Goal: Transaction & Acquisition: Book appointment/travel/reservation

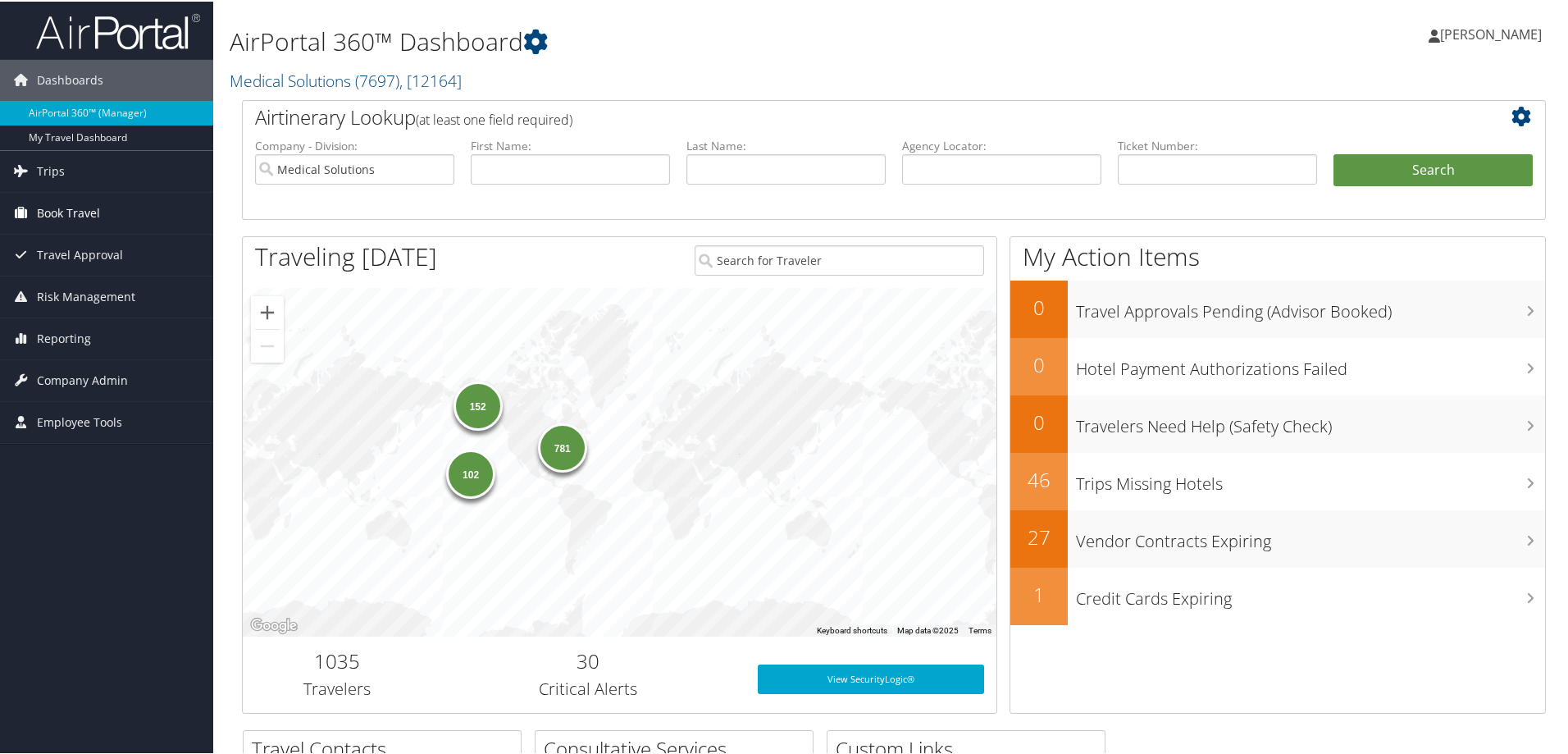
click at [77, 213] on span "Book Travel" at bounding box center [68, 212] width 63 height 41
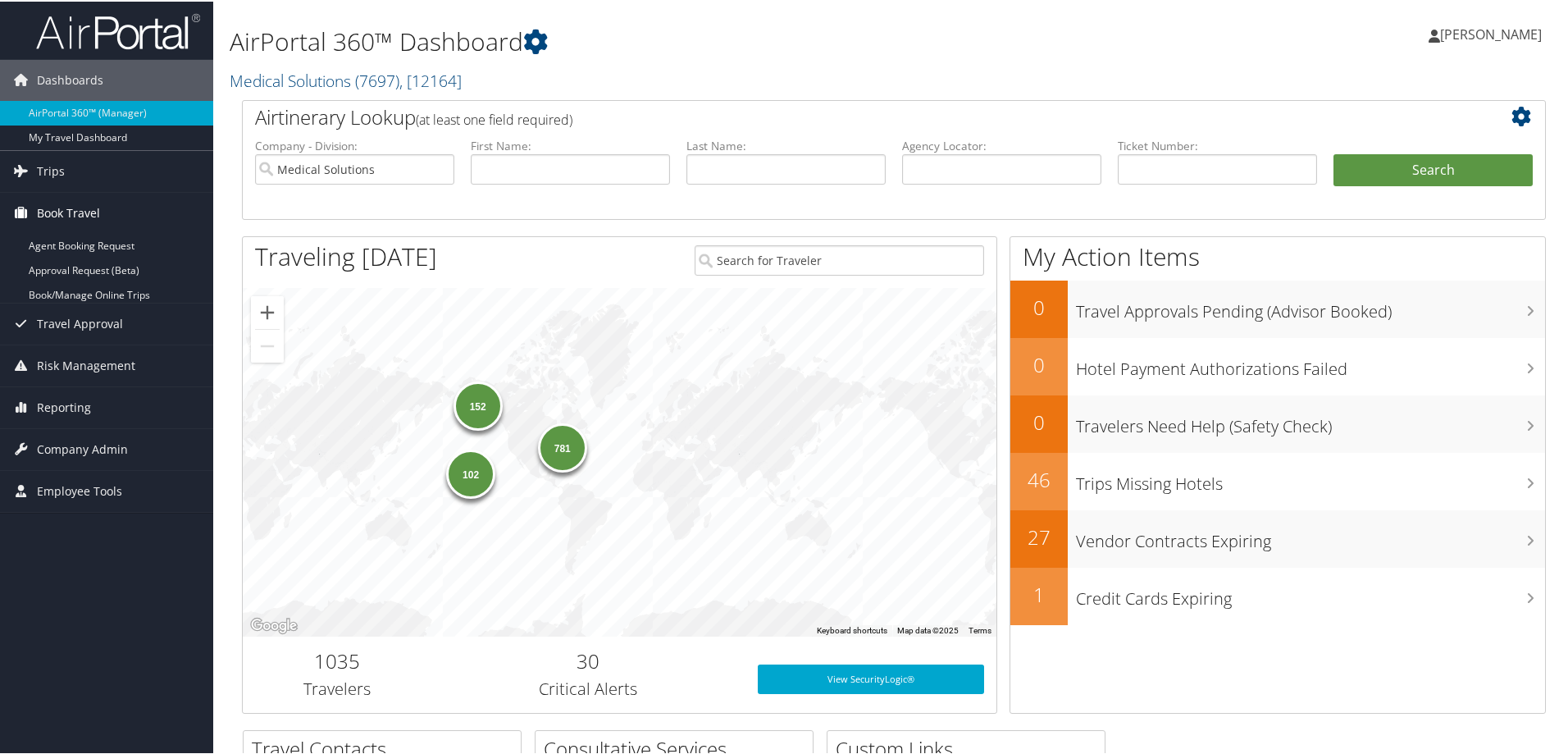
click at [77, 213] on span "Book Travel" at bounding box center [68, 212] width 63 height 41
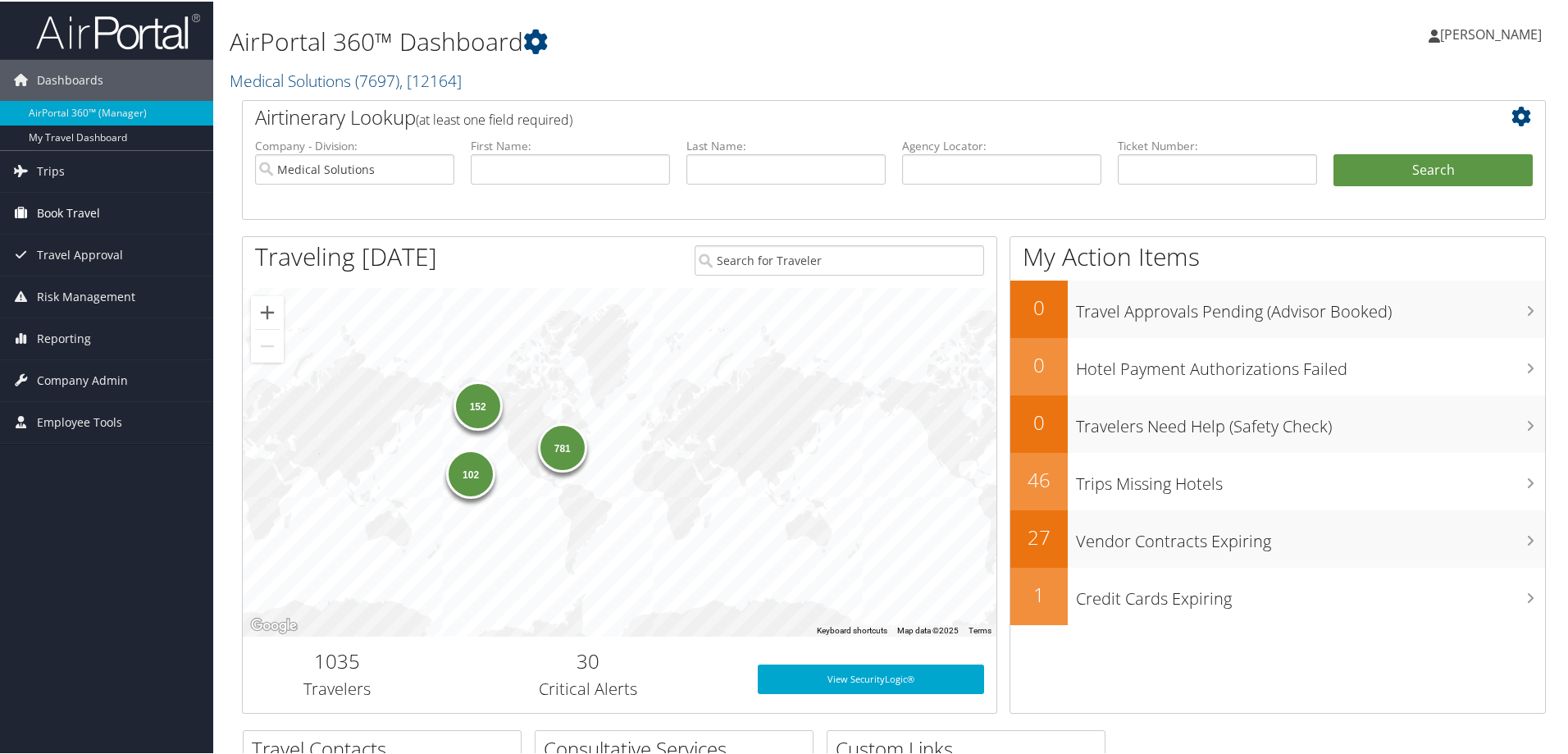
click at [77, 213] on span "Book Travel" at bounding box center [68, 212] width 63 height 41
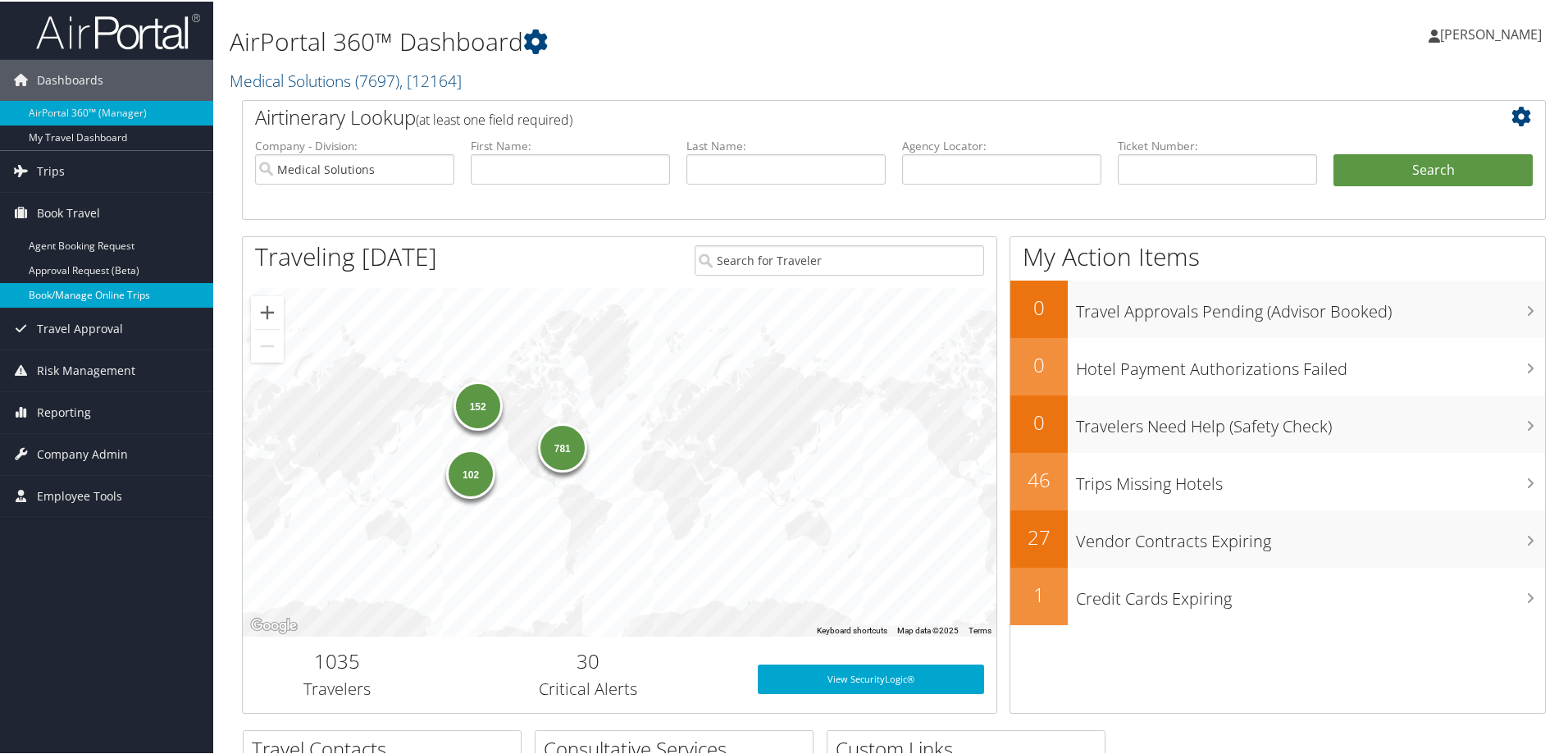
click at [79, 287] on link "Book/Manage Online Trips" at bounding box center [106, 294] width 213 height 24
